Goal: Transaction & Acquisition: Download file/media

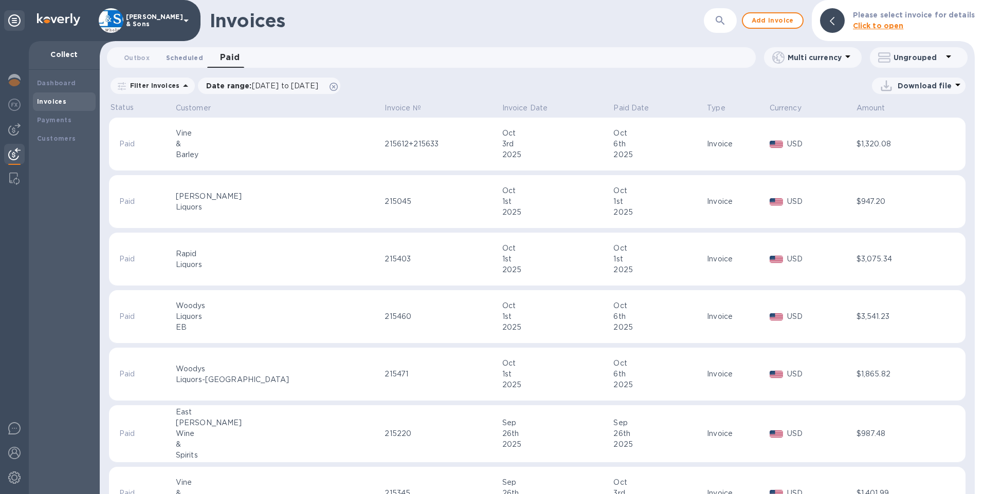
click at [178, 55] on span "Scheduled 0" at bounding box center [184, 57] width 37 height 11
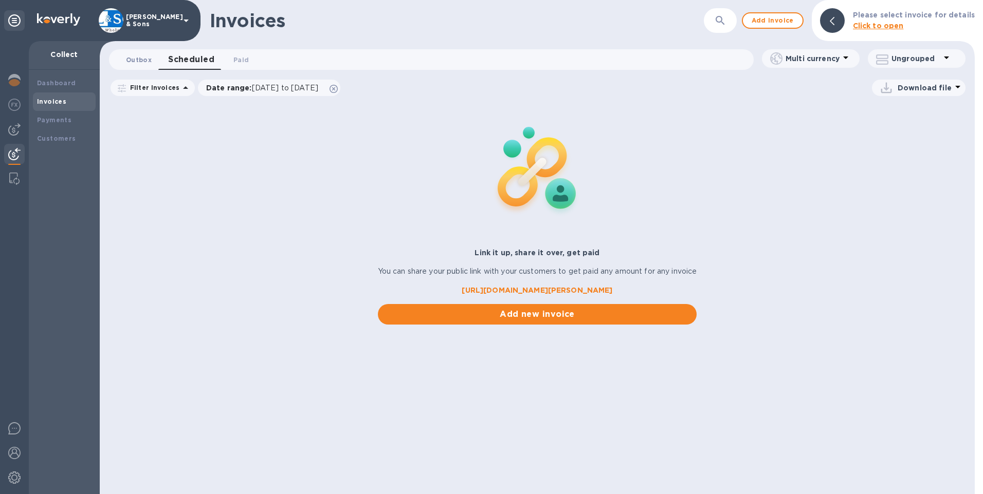
click at [143, 55] on span "Outbox 0" at bounding box center [139, 59] width 26 height 11
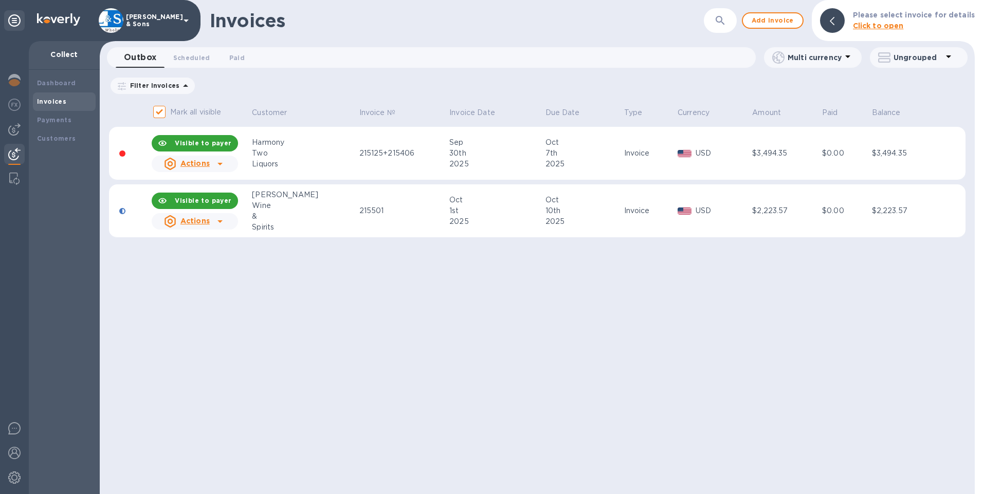
click at [183, 58] on span "Scheduled 0" at bounding box center [191, 57] width 37 height 11
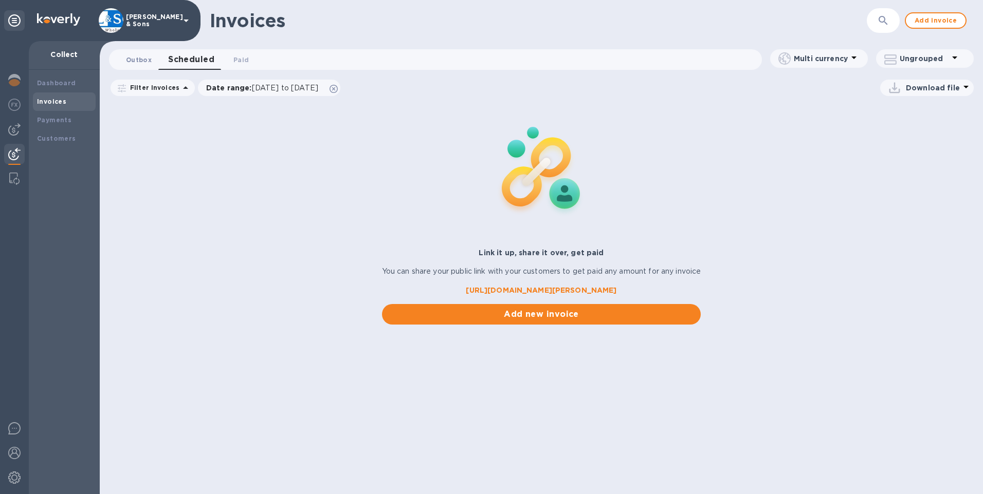
click at [146, 64] on span "Outbox 0" at bounding box center [139, 59] width 26 height 11
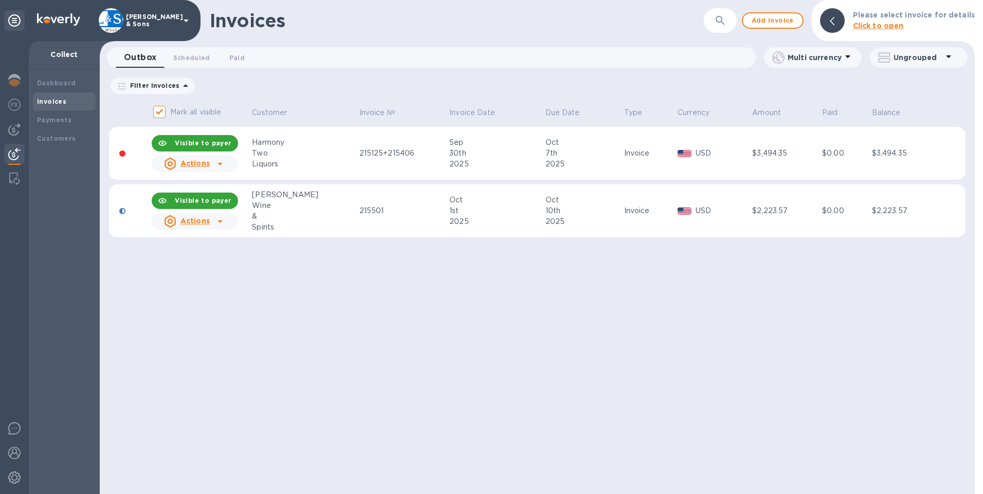
click at [188, 61] on span "Scheduled 0" at bounding box center [191, 57] width 37 height 11
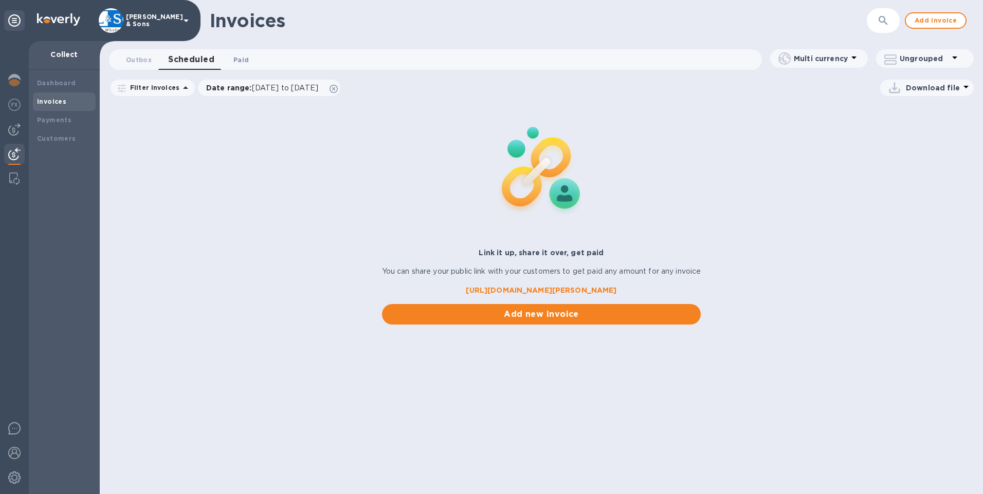
click at [238, 64] on span "Paid 0" at bounding box center [240, 59] width 15 height 11
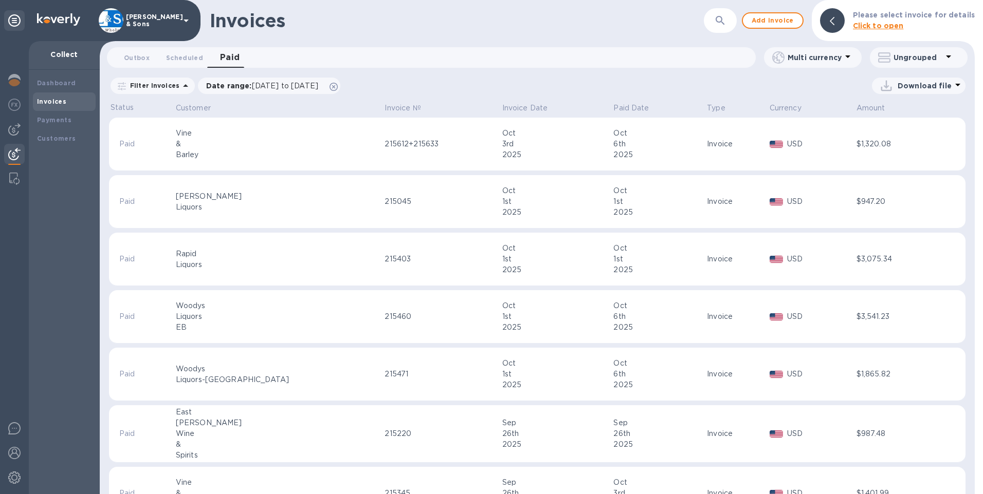
click at [944, 88] on p "Download file" at bounding box center [924, 86] width 54 height 10
click at [925, 111] on li "XLSX file" at bounding box center [919, 110] width 70 height 29
click at [580, 61] on div "Outbox 0 Scheduled 0 Paid 0" at bounding box center [436, 57] width 640 height 21
click at [613, 107] on p "Paid Date" at bounding box center [630, 108] width 35 height 11
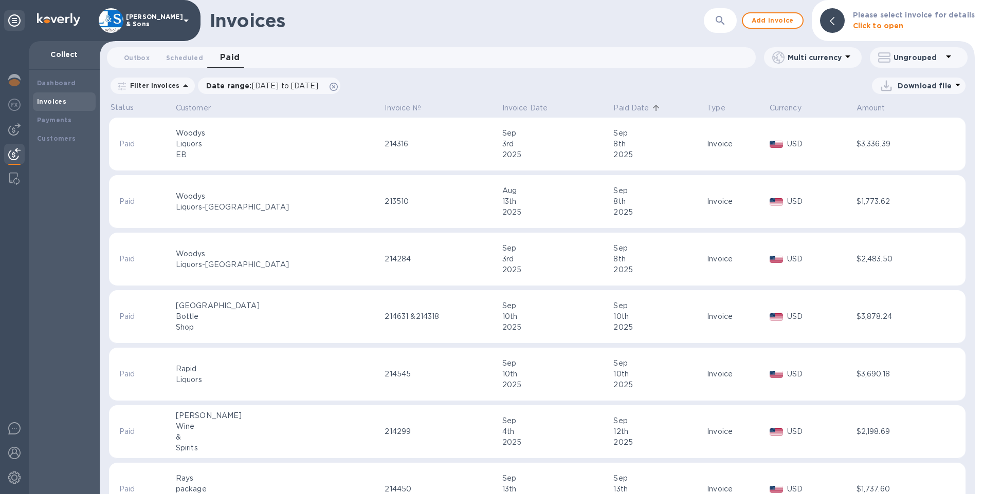
click at [611, 108] on th "Paid Date" at bounding box center [658, 109] width 94 height 18
click at [613, 108] on p "Paid Date" at bounding box center [630, 108] width 35 height 11
click at [922, 90] on p "Download file" at bounding box center [924, 86] width 54 height 10
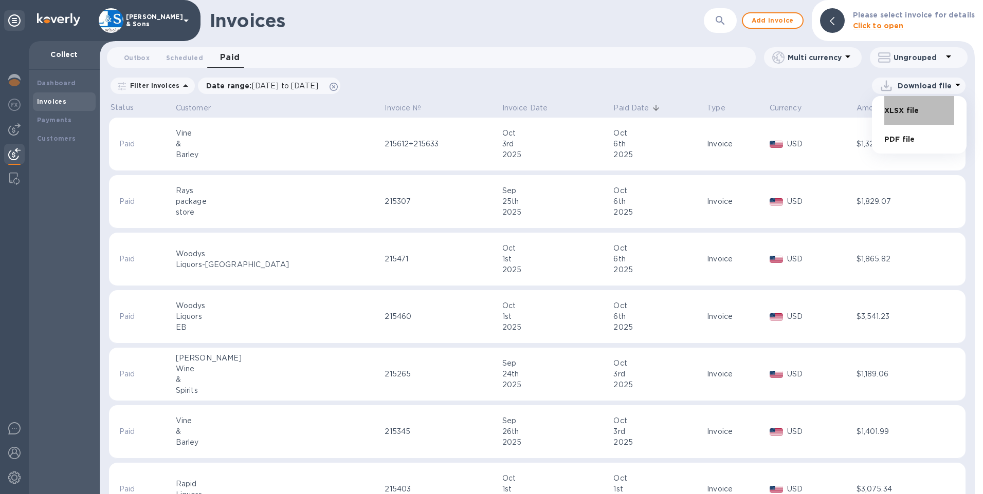
click at [904, 114] on li "XLSX file" at bounding box center [919, 110] width 70 height 29
click at [621, 59] on div "Outbox 0 Scheduled 0 Paid 0" at bounding box center [436, 57] width 640 height 21
